Goal: Task Accomplishment & Management: Use online tool/utility

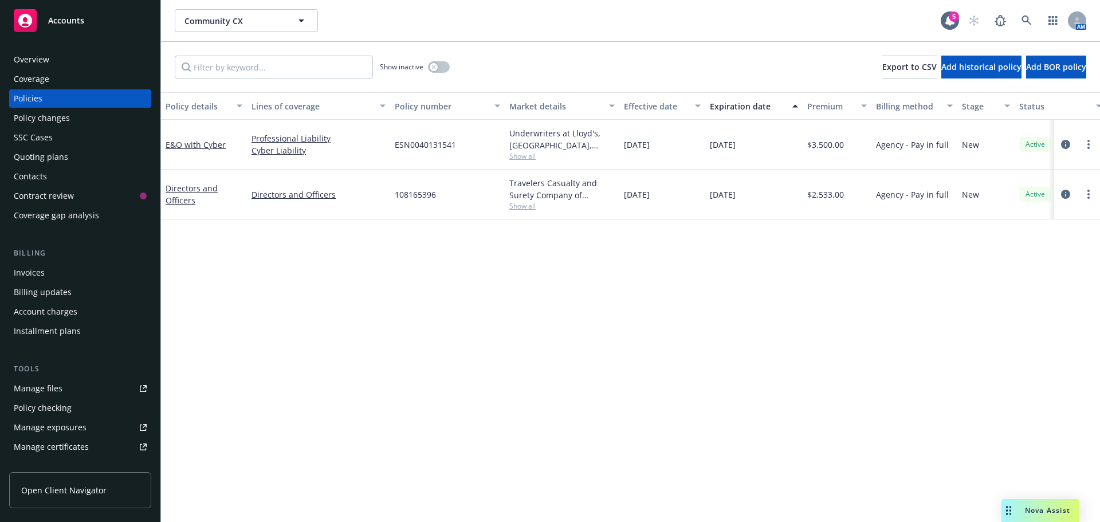
click at [28, 161] on div "Quoting plans" at bounding box center [41, 157] width 54 height 18
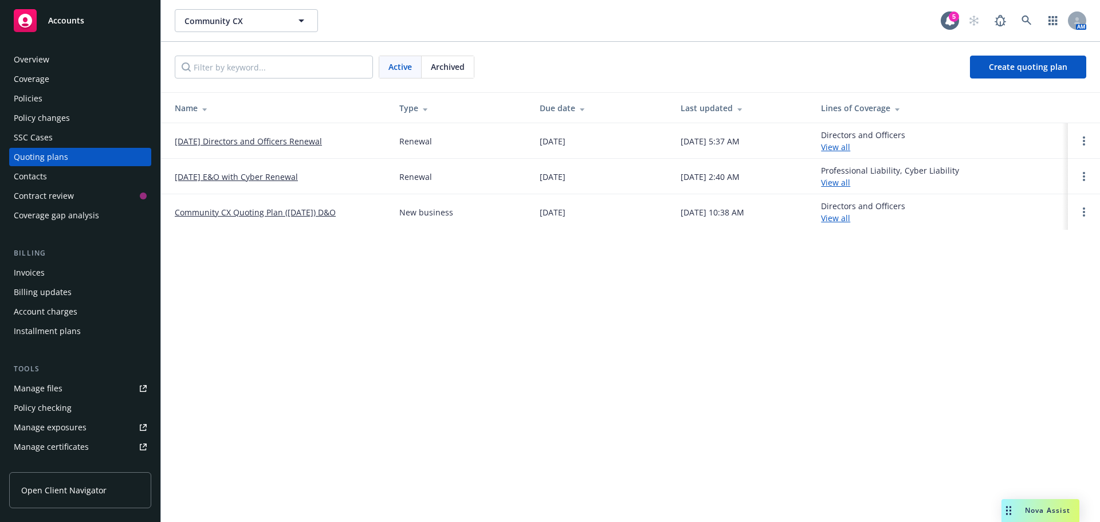
click at [251, 176] on link "10/31/25 E&O with Cyber Renewal" at bounding box center [236, 177] width 123 height 12
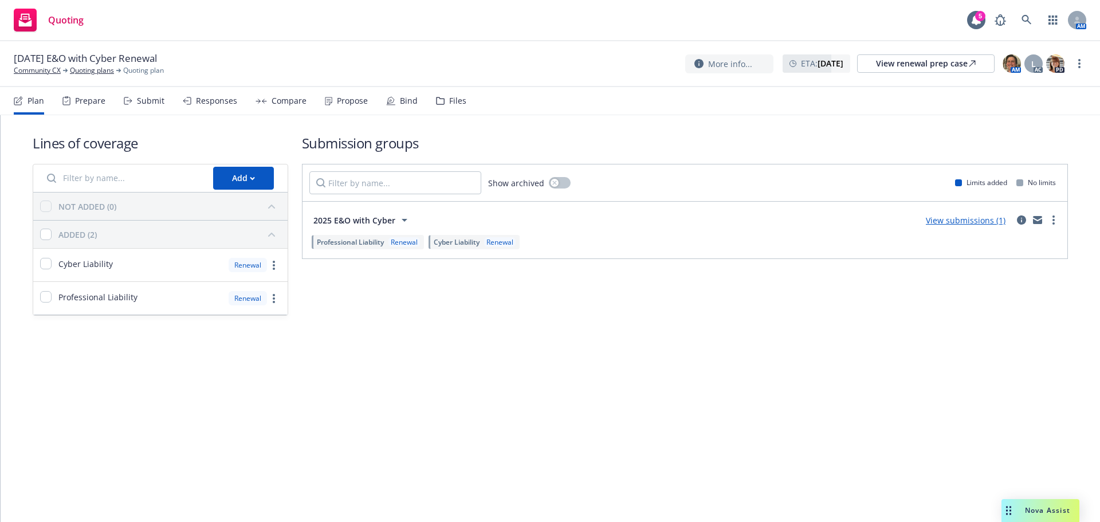
click at [345, 103] on div "Propose" at bounding box center [352, 100] width 31 height 9
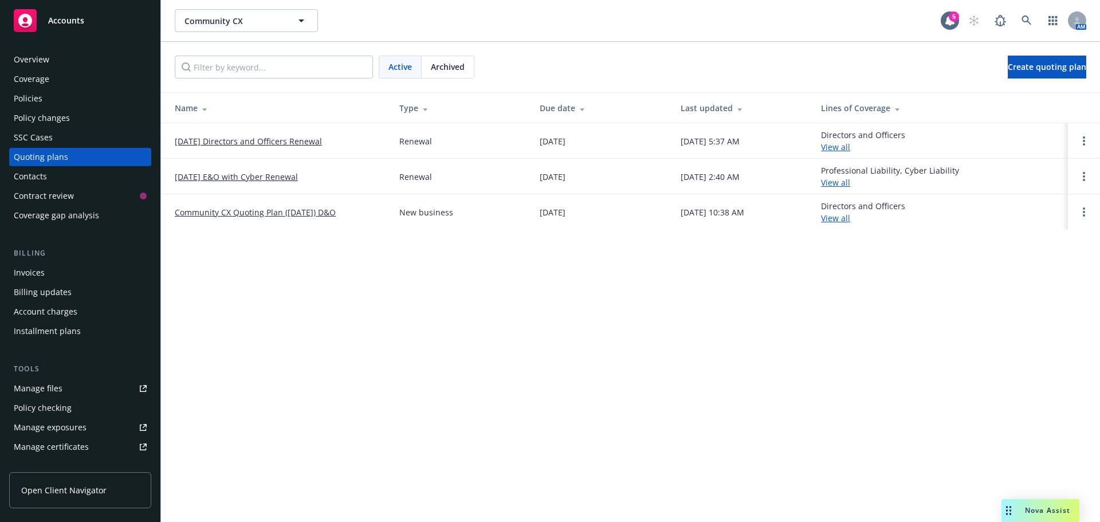
click at [225, 137] on link "[DATE] Directors and Officers Renewal" at bounding box center [248, 141] width 147 height 12
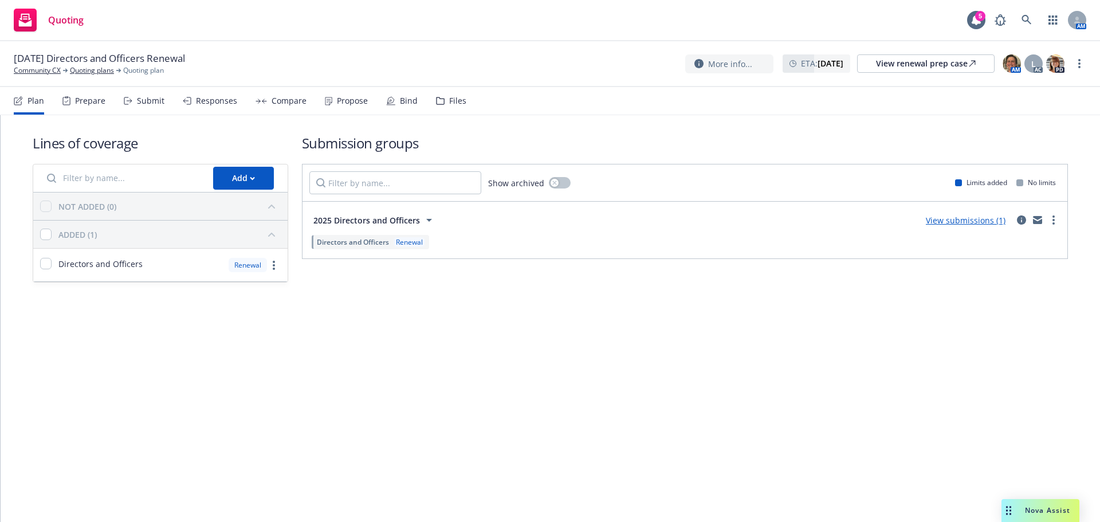
click at [337, 105] on div "Propose" at bounding box center [352, 100] width 31 height 9
